Goal: Information Seeking & Learning: Find specific fact

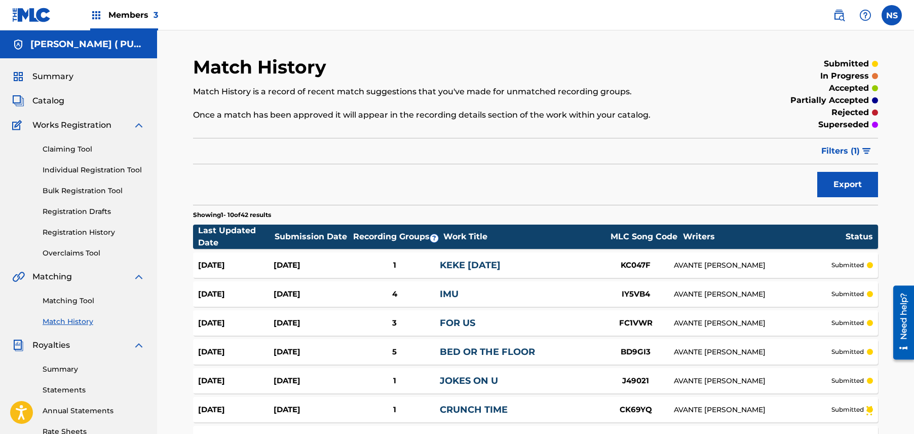
click at [128, 24] on div "Members 3" at bounding box center [124, 15] width 68 height 30
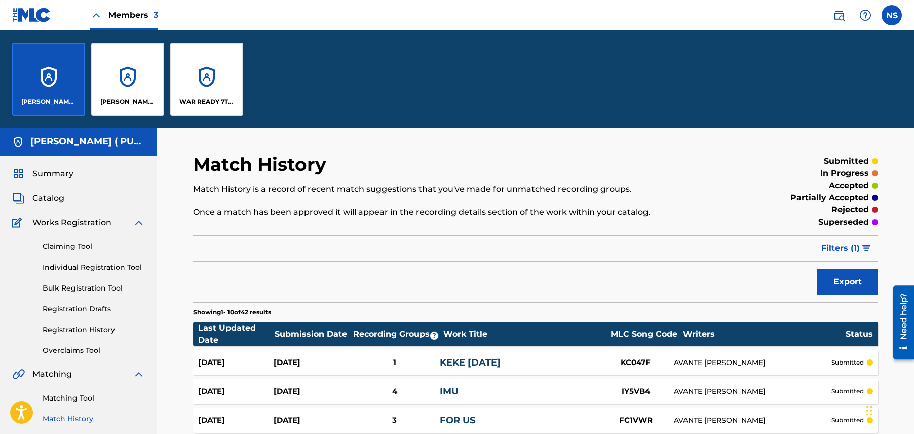
click at [136, 84] on div "[PERSON_NAME] ( [PERSON_NAME] PUBLISHING )" at bounding box center [127, 79] width 73 height 73
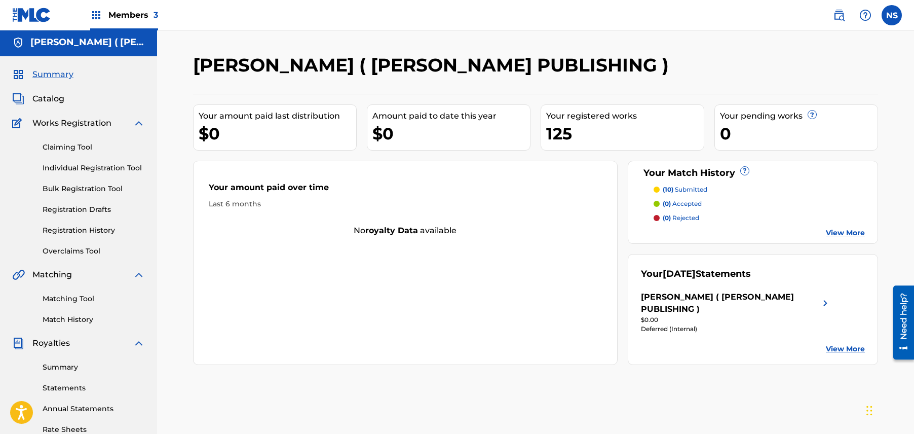
scroll to position [3, 0]
click at [57, 99] on span "Catalog" at bounding box center [48, 98] width 32 height 12
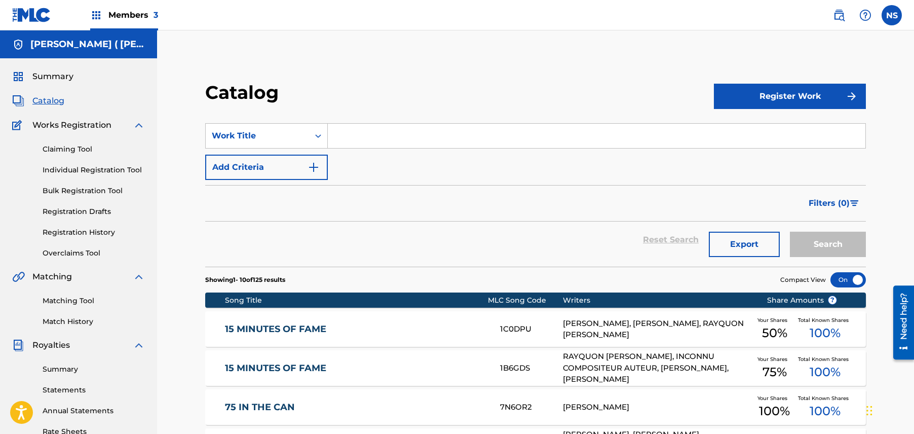
click at [388, 132] on input "Search Form" at bounding box center [597, 136] width 538 height 24
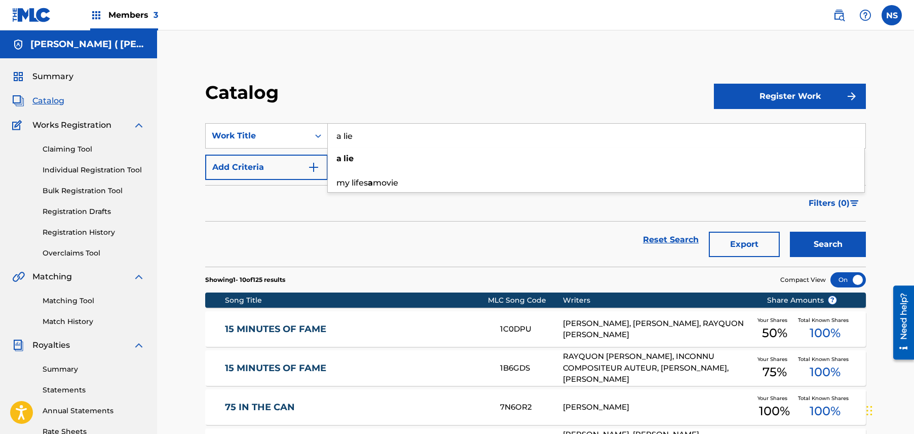
click at [806, 234] on button "Search" at bounding box center [828, 244] width 76 height 25
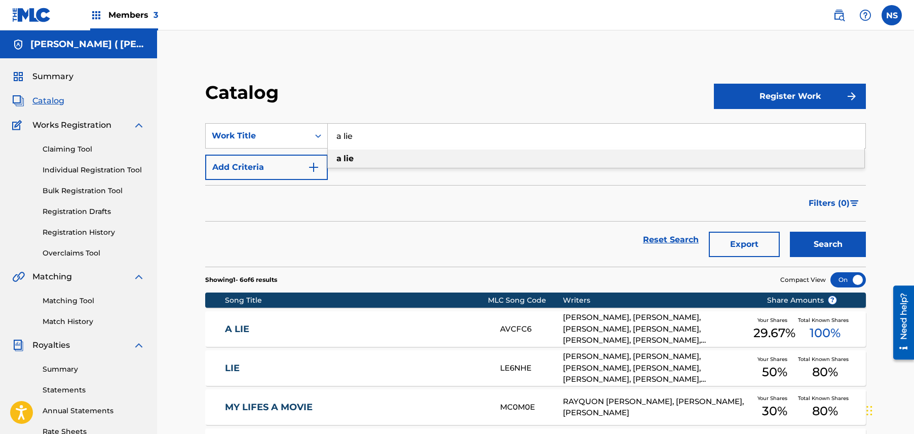
drag, startPoint x: 454, startPoint y: 135, endPoint x: 274, endPoint y: 78, distance: 189.2
click at [274, 78] on div "Catalog Register Work SearchWithCriteria8adc50f3-e0ba-45b4-bf27-85a08a7df680 Wo…" at bounding box center [535, 323] width 709 height 534
click at [867, 239] on div "Catalog Register Work SearchWithCriteria8adc50f3-e0ba-45b4-bf27-85a08a7df680 Wo…" at bounding box center [535, 335] width 685 height 508
click at [852, 243] on button "Search" at bounding box center [828, 244] width 76 height 25
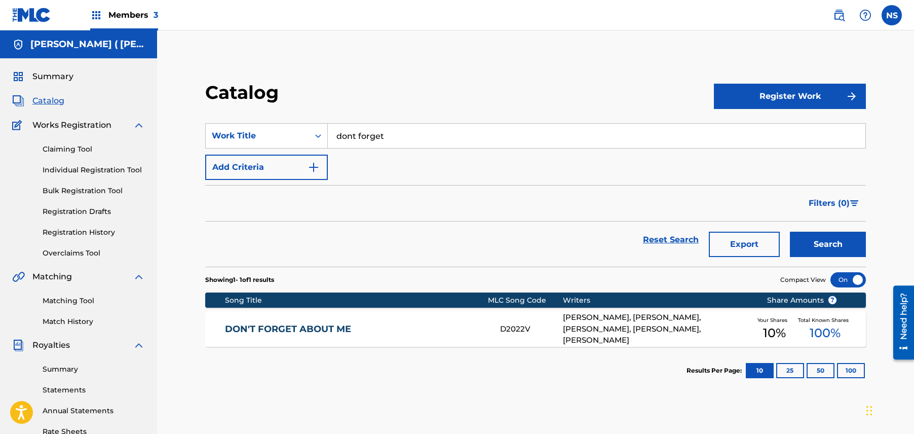
drag, startPoint x: 452, startPoint y: 132, endPoint x: 333, endPoint y: 106, distance: 121.8
click at [333, 106] on div "Catalog Register Work SearchWithCriteria8adc50f3-e0ba-45b4-bf27-85a08a7df680 Wo…" at bounding box center [535, 237] width 685 height 313
click at [386, 161] on div "evictio n" at bounding box center [596, 158] width 537 height 18
type input "eviction"
click at [821, 246] on button "Search" at bounding box center [828, 244] width 76 height 25
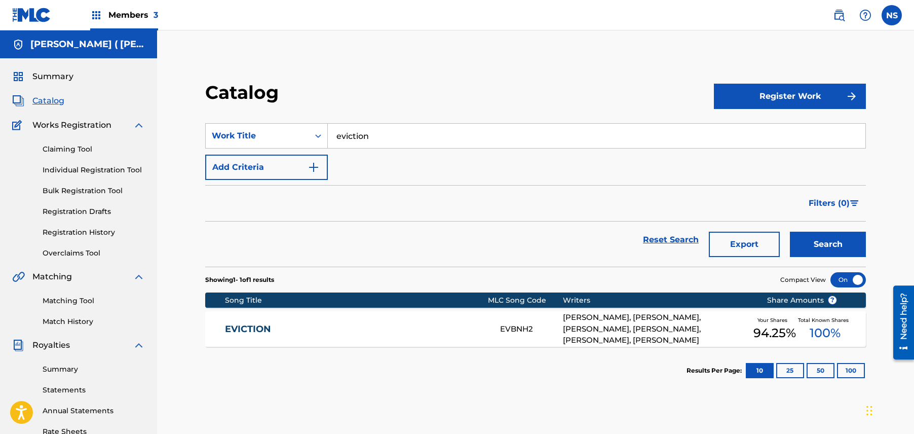
drag, startPoint x: 442, startPoint y: 142, endPoint x: 187, endPoint y: 49, distance: 270.9
click at [187, 50] on div "Catalog Register Work SearchWithCriteria8adc50f3-e0ba-45b4-bf27-85a08a7df680 Wo…" at bounding box center [535, 304] width 757 height 549
click at [363, 138] on input "Search Form" at bounding box center [597, 136] width 538 height 24
click at [382, 150] on div "love of my life" at bounding box center [596, 158] width 537 height 18
click at [806, 244] on button "Search" at bounding box center [828, 244] width 76 height 25
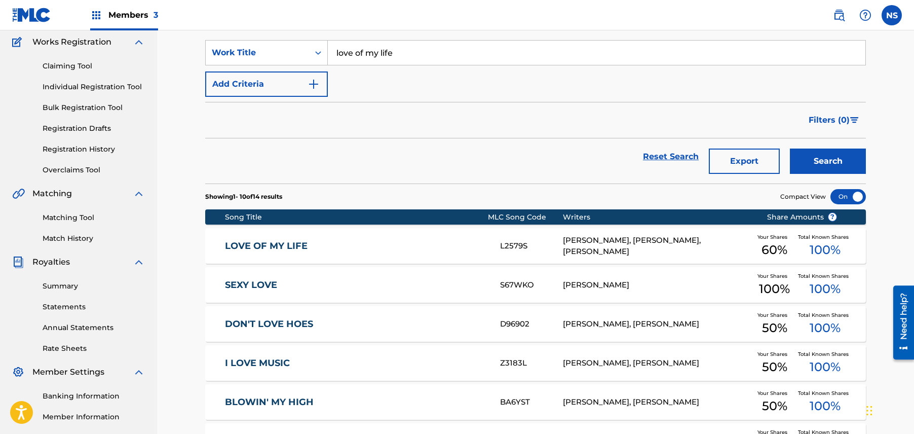
scroll to position [84, 0]
drag, startPoint x: 520, startPoint y: 51, endPoint x: 309, endPoint y: 37, distance: 211.2
click at [309, 37] on section "SearchWithCriteria8adc50f3-e0ba-45b4-bf27-85a08a7df680 Work Title love of my li…" at bounding box center [535, 105] width 661 height 156
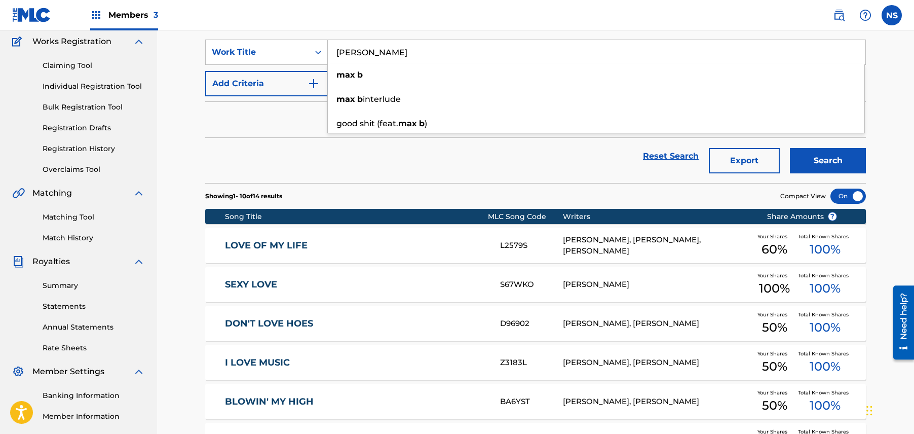
click at [810, 150] on button "Search" at bounding box center [828, 160] width 76 height 25
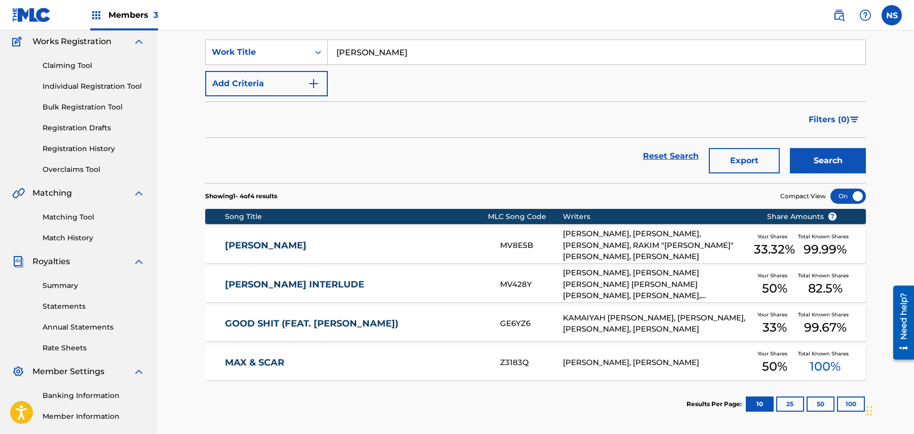
drag, startPoint x: 412, startPoint y: 55, endPoint x: 255, endPoint y: 37, distance: 158.1
click at [256, 39] on section "SearchWithCriteria8adc50f3-e0ba-45b4-bf27-85a08a7df680 Work Title [PERSON_NAME]…" at bounding box center [535, 105] width 661 height 156
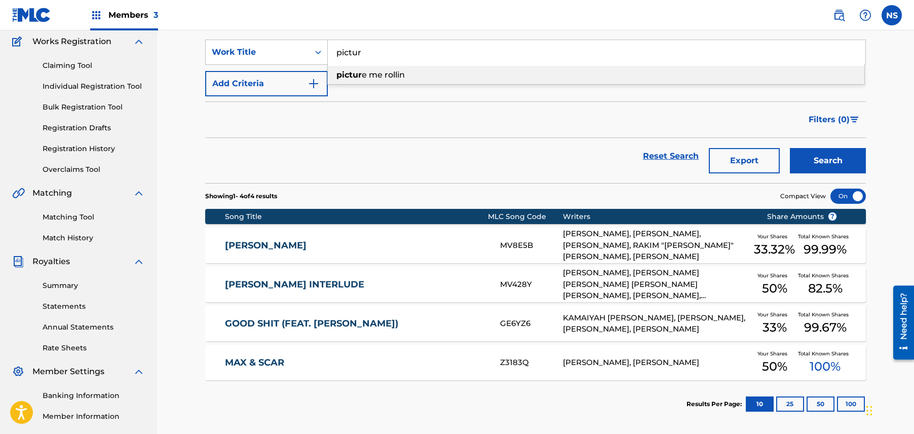
click at [461, 66] on div "pictur e me rollin" at bounding box center [596, 75] width 537 height 18
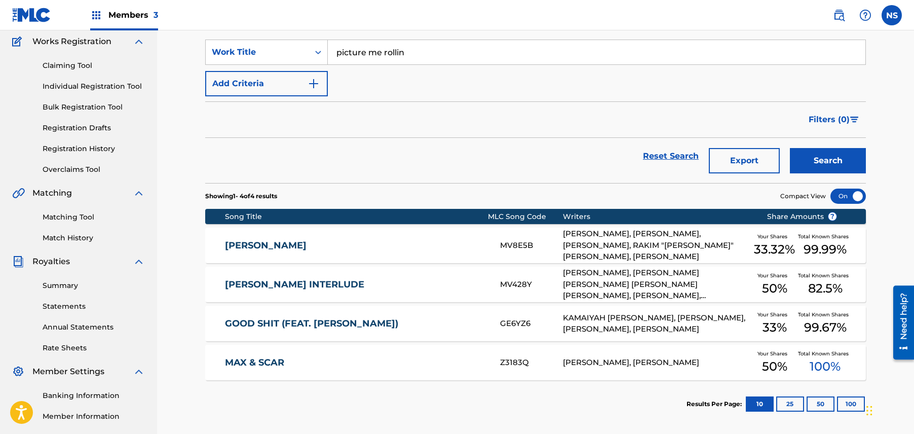
click at [825, 163] on button "Search" at bounding box center [828, 160] width 76 height 25
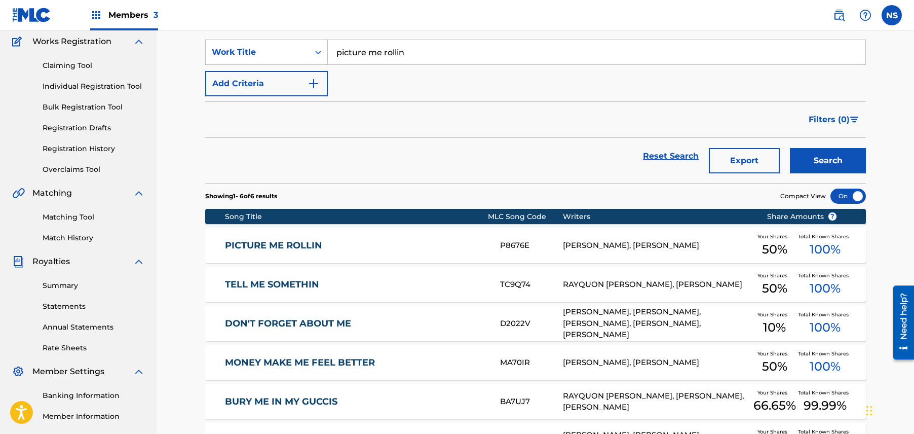
drag, startPoint x: 420, startPoint y: 57, endPoint x: 259, endPoint y: 21, distance: 164.0
click at [259, 21] on div "Members 3 NS NS [PERSON_NAME] Steals [EMAIL_ADDRESS][DOMAIN_NAME] Notification …" at bounding box center [457, 235] width 914 height 638
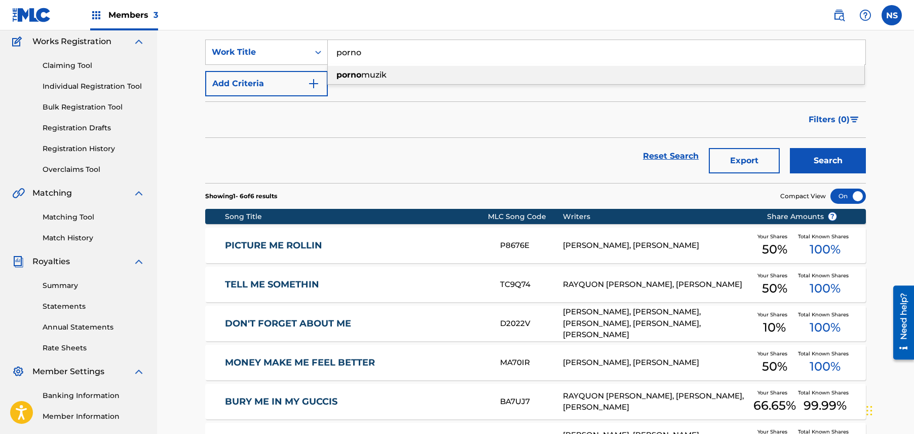
click at [411, 80] on div "porno muzik" at bounding box center [596, 75] width 537 height 18
click at [862, 154] on button "Search" at bounding box center [828, 160] width 76 height 25
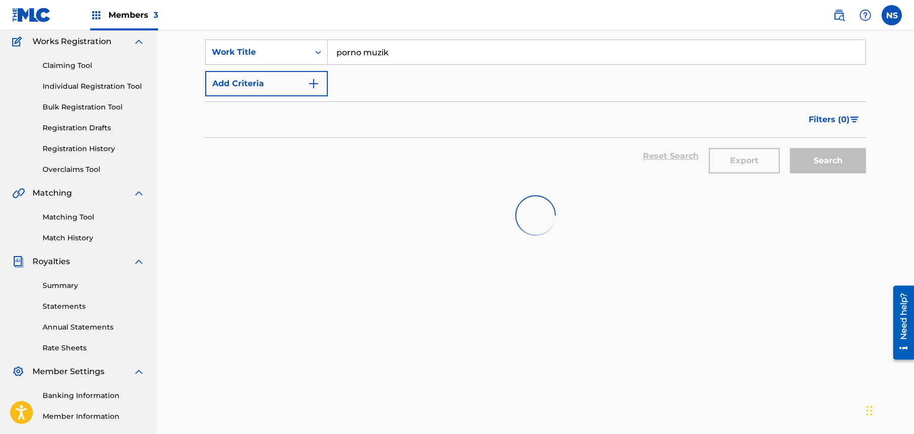
click at [862, 154] on div "Search" at bounding box center [825, 156] width 81 height 36
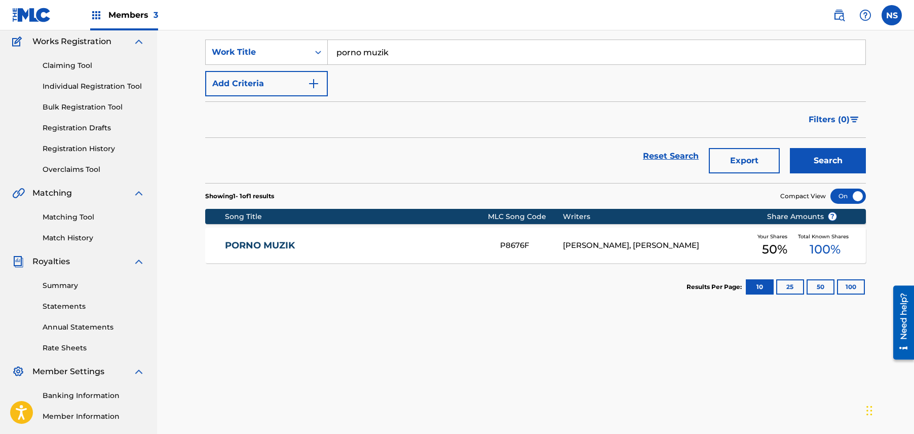
drag, startPoint x: 420, startPoint y: 48, endPoint x: 278, endPoint y: 25, distance: 143.1
click at [278, 25] on div "Members 3 NS NS [PERSON_NAME] Steals [EMAIL_ADDRESS][DOMAIN_NAME] Notification …" at bounding box center [457, 230] width 914 height 628
click at [373, 71] on span "shing" at bounding box center [368, 75] width 23 height 10
click at [825, 167] on button "Search" at bounding box center [828, 160] width 76 height 25
drag, startPoint x: 430, startPoint y: 54, endPoint x: 185, endPoint y: 5, distance: 249.0
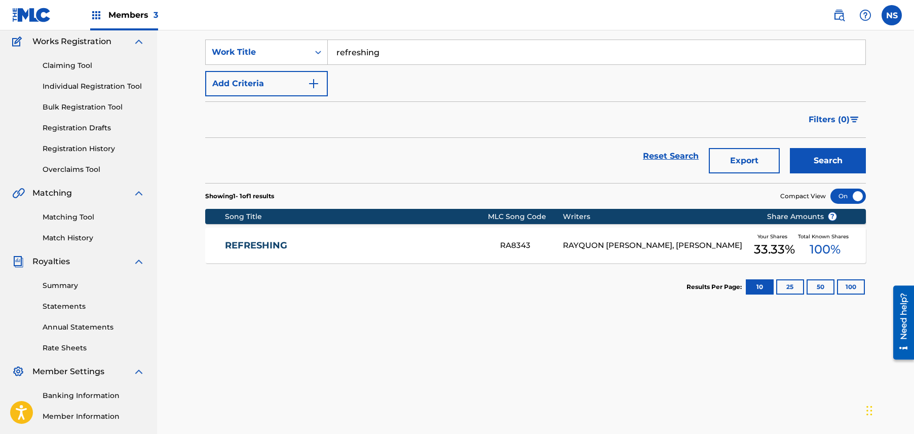
click at [186, 5] on div "Members 3 NS NS [PERSON_NAME] Steals [EMAIL_ADDRESS][DOMAIN_NAME] Notification …" at bounding box center [457, 230] width 914 height 628
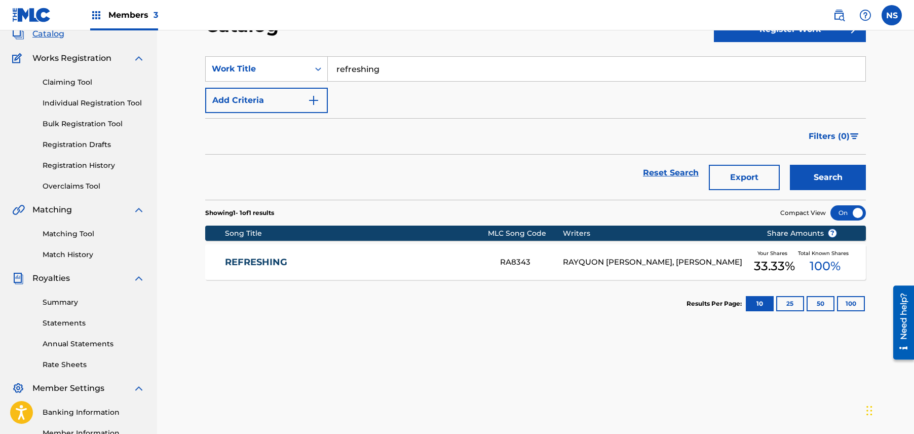
click at [185, 5] on nav "Members 3 NS NS [PERSON_NAME] Steals [EMAIL_ADDRESS][DOMAIN_NAME] Notification …" at bounding box center [457, 15] width 914 height 30
drag, startPoint x: 442, startPoint y: 69, endPoint x: 242, endPoint y: 57, distance: 200.5
click at [242, 57] on div "SearchWithCriteria8adc50f3-e0ba-45b4-bf27-85a08a7df680 Work Title refreshing re…" at bounding box center [535, 68] width 661 height 25
click at [432, 92] on div "sexy love" at bounding box center [596, 92] width 537 height 18
click at [832, 166] on button "Search" at bounding box center [828, 177] width 76 height 25
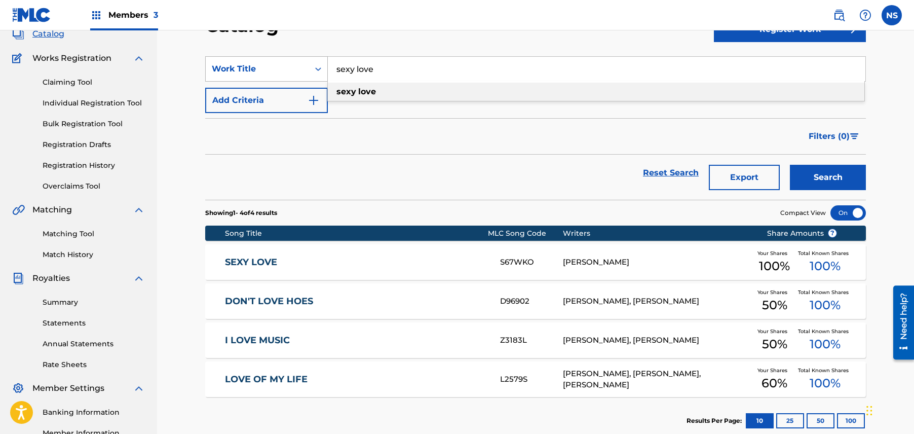
drag, startPoint x: 425, startPoint y: 68, endPoint x: 310, endPoint y: 80, distance: 115.1
click at [310, 80] on div "SearchWithCriteria8adc50f3-e0ba-45b4-bf27-85a08a7df680 Work Title sexy love sex…" at bounding box center [535, 68] width 661 height 25
click at [426, 94] on span "iiiiiiilver surffffeeeeer intermissions" at bounding box center [417, 92] width 143 height 10
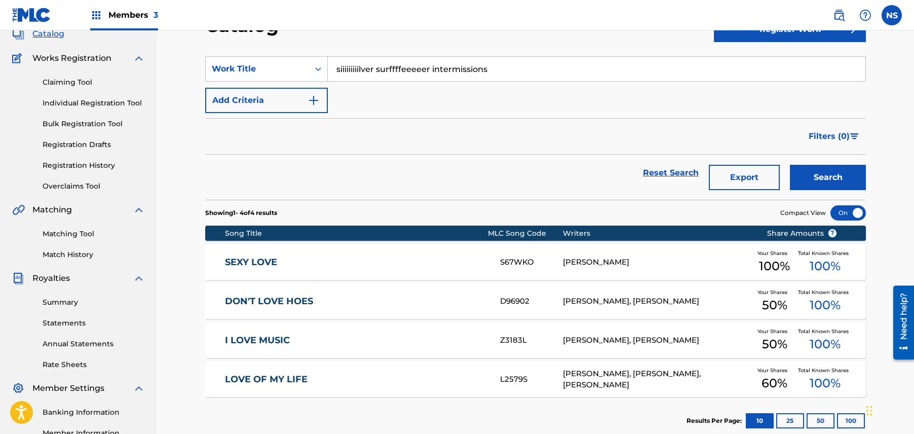
click at [817, 179] on button "Search" at bounding box center [828, 177] width 76 height 25
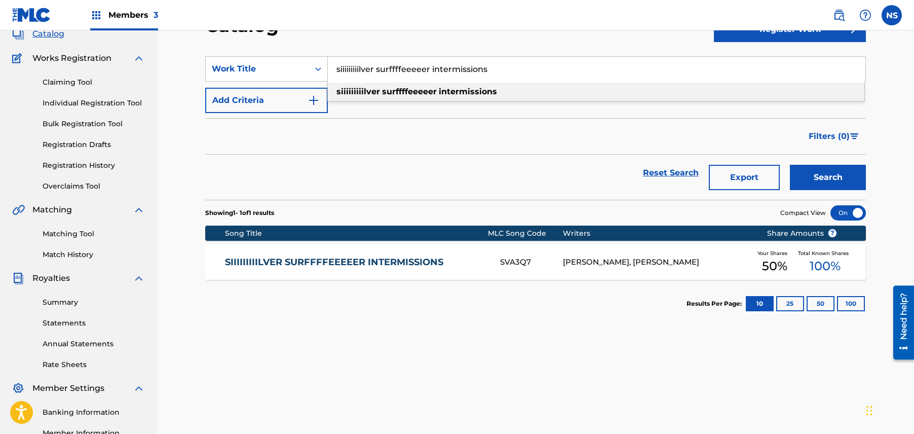
drag, startPoint x: 535, startPoint y: 57, endPoint x: 291, endPoint y: 45, distance: 244.5
click at [291, 45] on section "SearchWithCriteria8adc50f3-e0ba-45b4-bf27-85a08a7df680 Work Title siiiiiiiiilve…" at bounding box center [535, 122] width 661 height 156
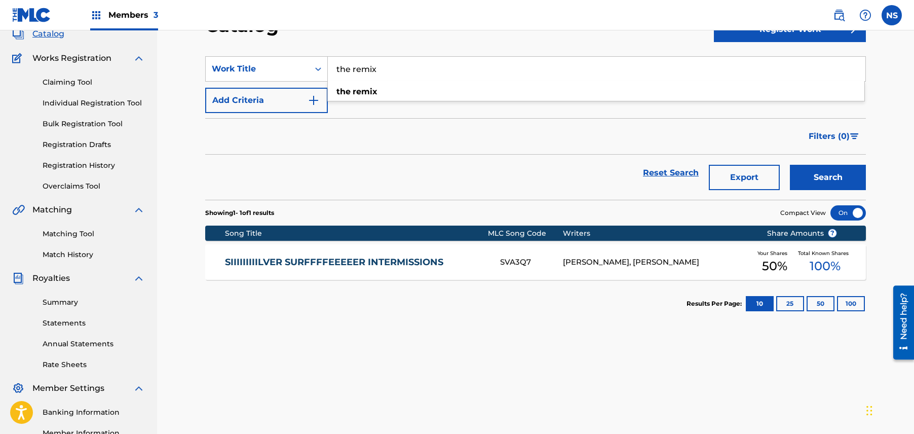
click at [819, 171] on button "Search" at bounding box center [828, 177] width 76 height 25
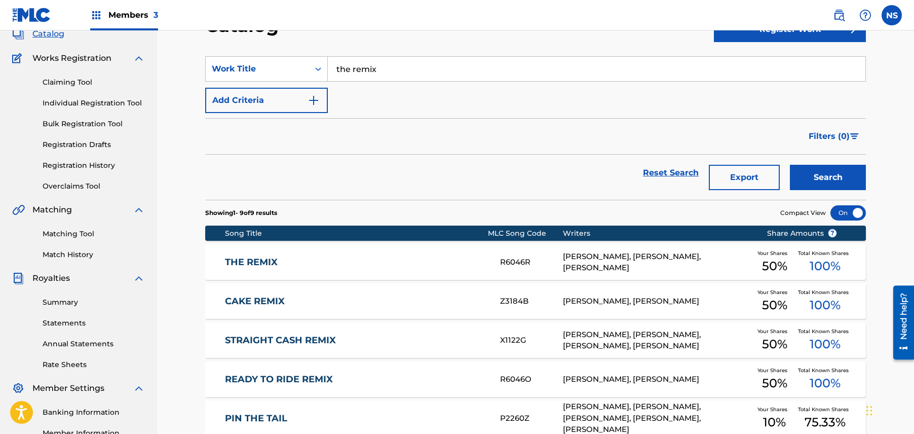
drag, startPoint x: 429, startPoint y: 65, endPoint x: 227, endPoint y: 27, distance: 205.2
click at [227, 27] on div "Members 3 NS NS [PERSON_NAME] Steals [EMAIL_ADDRESS][DOMAIN_NAME] Notification …" at bounding box center [457, 310] width 914 height 755
click at [373, 92] on span "do i go" at bounding box center [376, 92] width 27 height 10
click at [811, 175] on button "Search" at bounding box center [828, 177] width 76 height 25
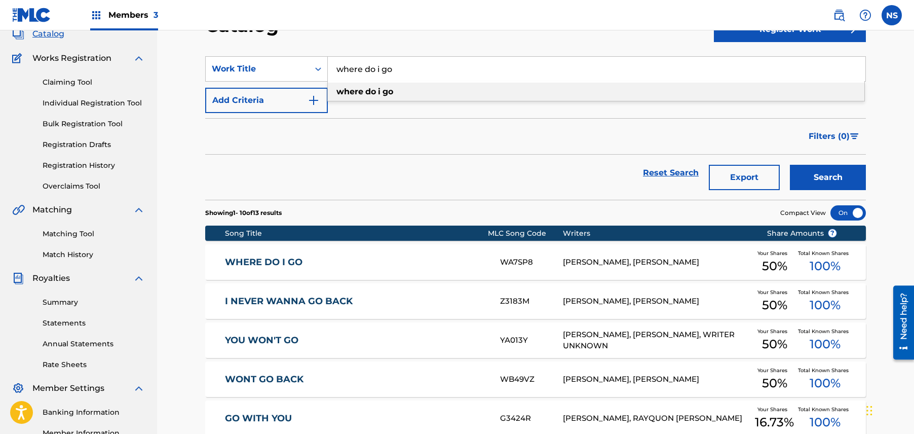
drag, startPoint x: 475, startPoint y: 71, endPoint x: 349, endPoint y: 55, distance: 127.2
click at [349, 55] on section "SearchWithCriteria8adc50f3-e0ba-45b4-bf27-85a08a7df680 Work Title where do i go…" at bounding box center [535, 122] width 661 height 156
click at [376, 94] on span "you do that" at bounding box center [379, 92] width 48 height 10
type input "why you do that"
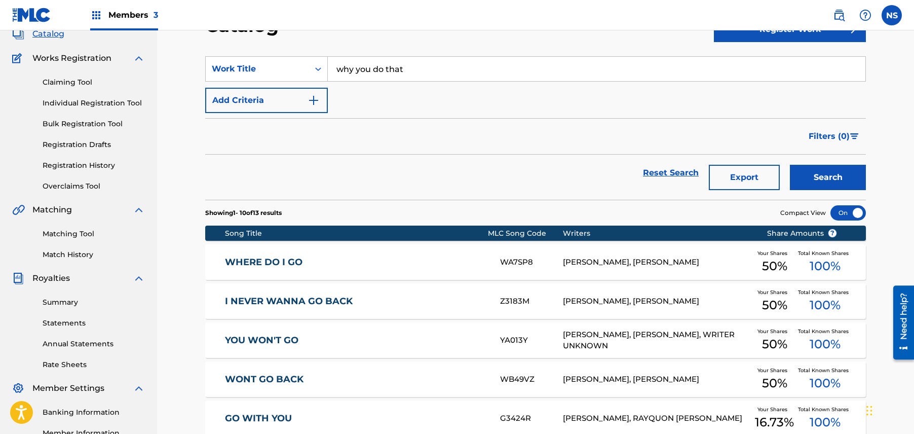
click at [851, 167] on button "Search" at bounding box center [828, 177] width 76 height 25
